Goal: Transaction & Acquisition: Subscribe to service/newsletter

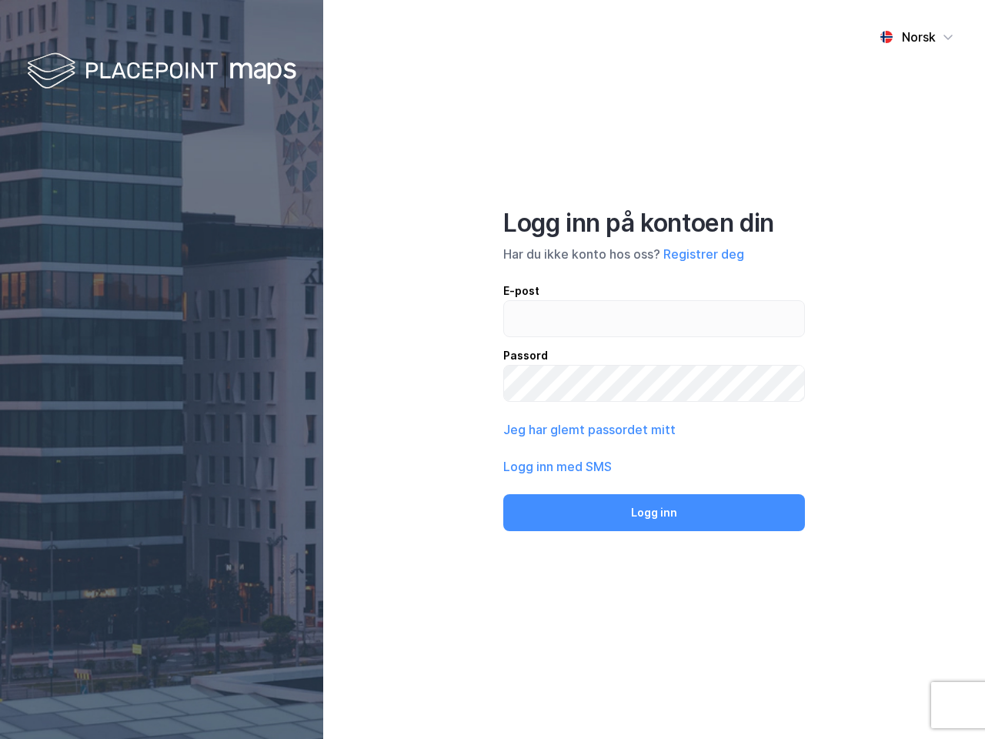
click at [493, 369] on div "Norsk Logg inn på kontoen din Har du ikke konto hos oss? Registrer deg E-post P…" at bounding box center [654, 369] width 662 height 739
click at [162, 72] on img at bounding box center [161, 71] width 269 height 45
click at [917, 37] on div "Norsk" at bounding box center [919, 37] width 34 height 18
click at [704, 254] on button "Registrer deg" at bounding box center [704, 254] width 81 height 18
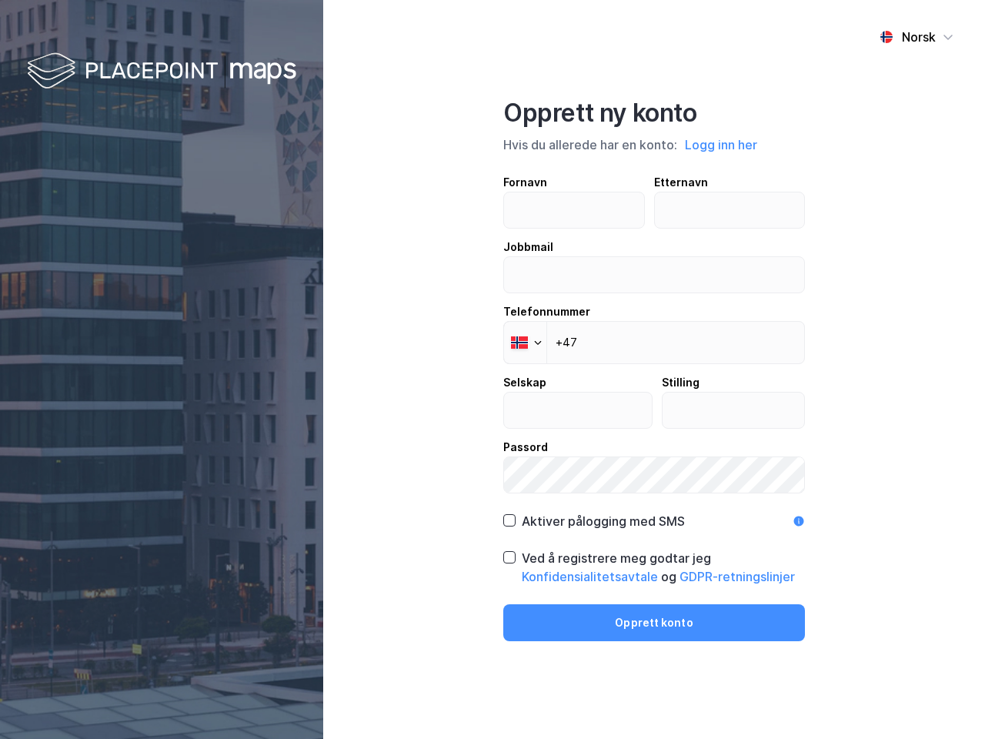
click at [588, 430] on div "Fornavn Etternavn Jobbmail Telefonnummer Phone +47 Selskap Stilling Passord" at bounding box center [654, 333] width 302 height 320
click at [654, 513] on div "Opprett ny konto Hvis du allerede har en konto: Logg inn her Fornavn Etternavn …" at bounding box center [654, 369] width 302 height 543
